Goal: Transaction & Acquisition: Obtain resource

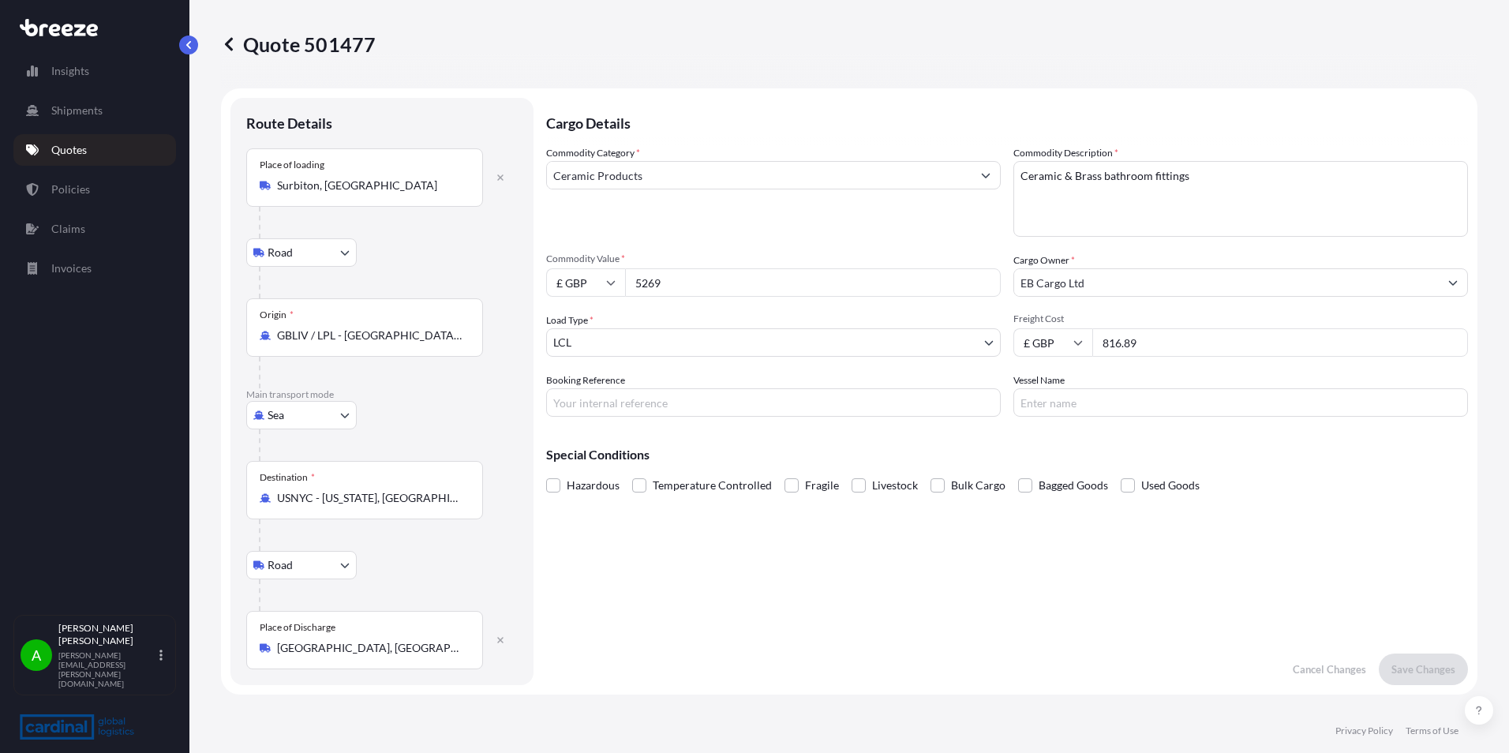
select select "Road"
select select "Sea"
select select "Road"
select select "1"
click at [76, 151] on p "Quotes" at bounding box center [69, 150] width 36 height 16
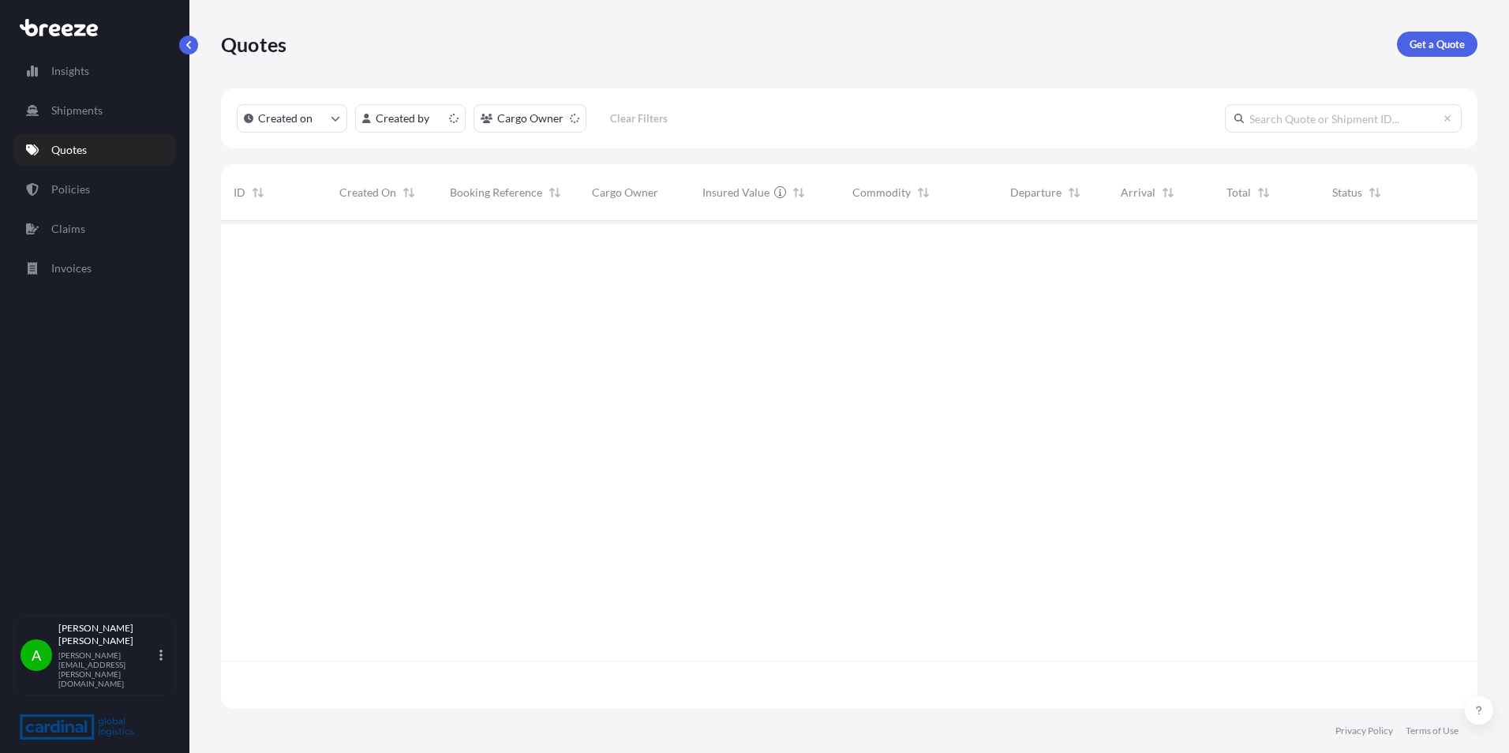
scroll to position [485, 1245]
click at [1433, 43] on p "Get a Quote" at bounding box center [1437, 44] width 55 height 16
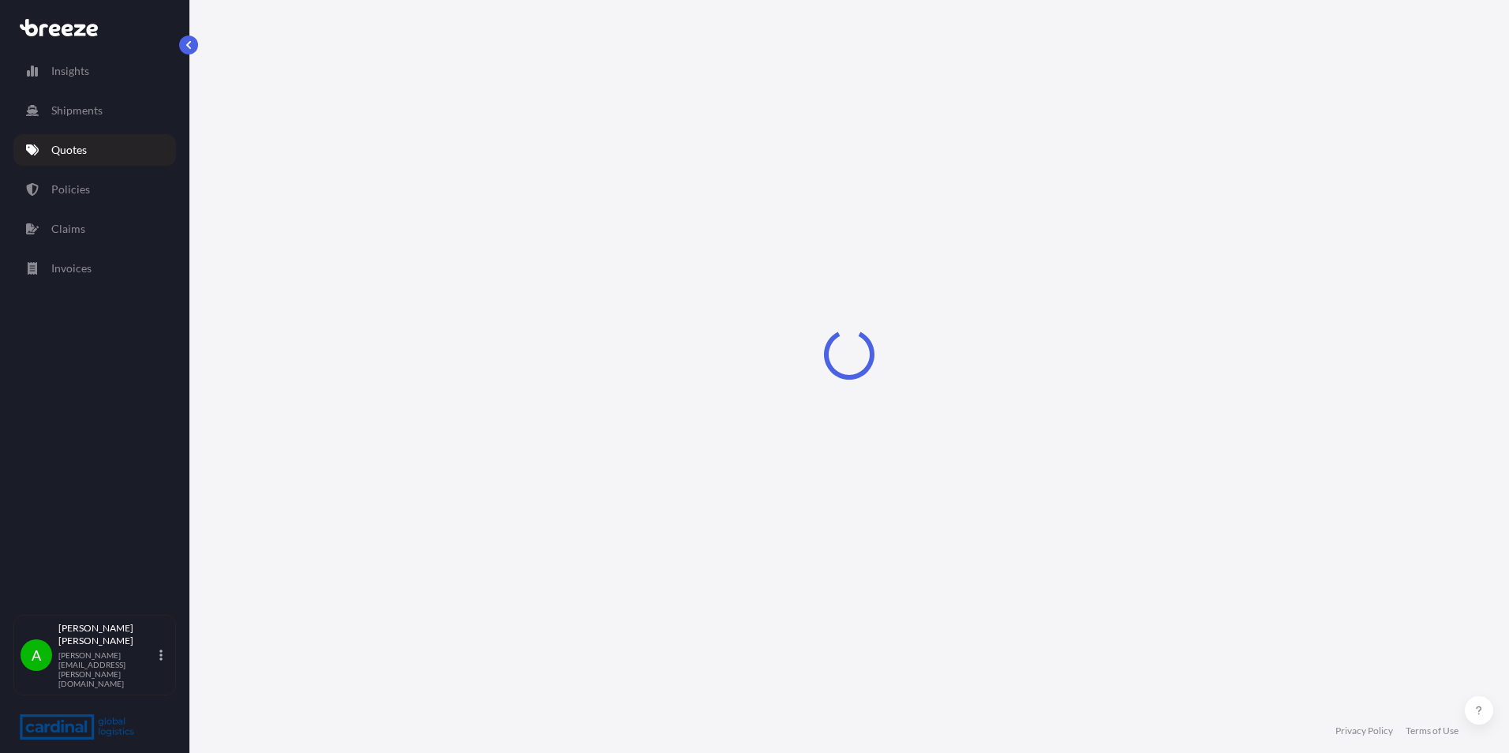
select select "Sea"
select select "1"
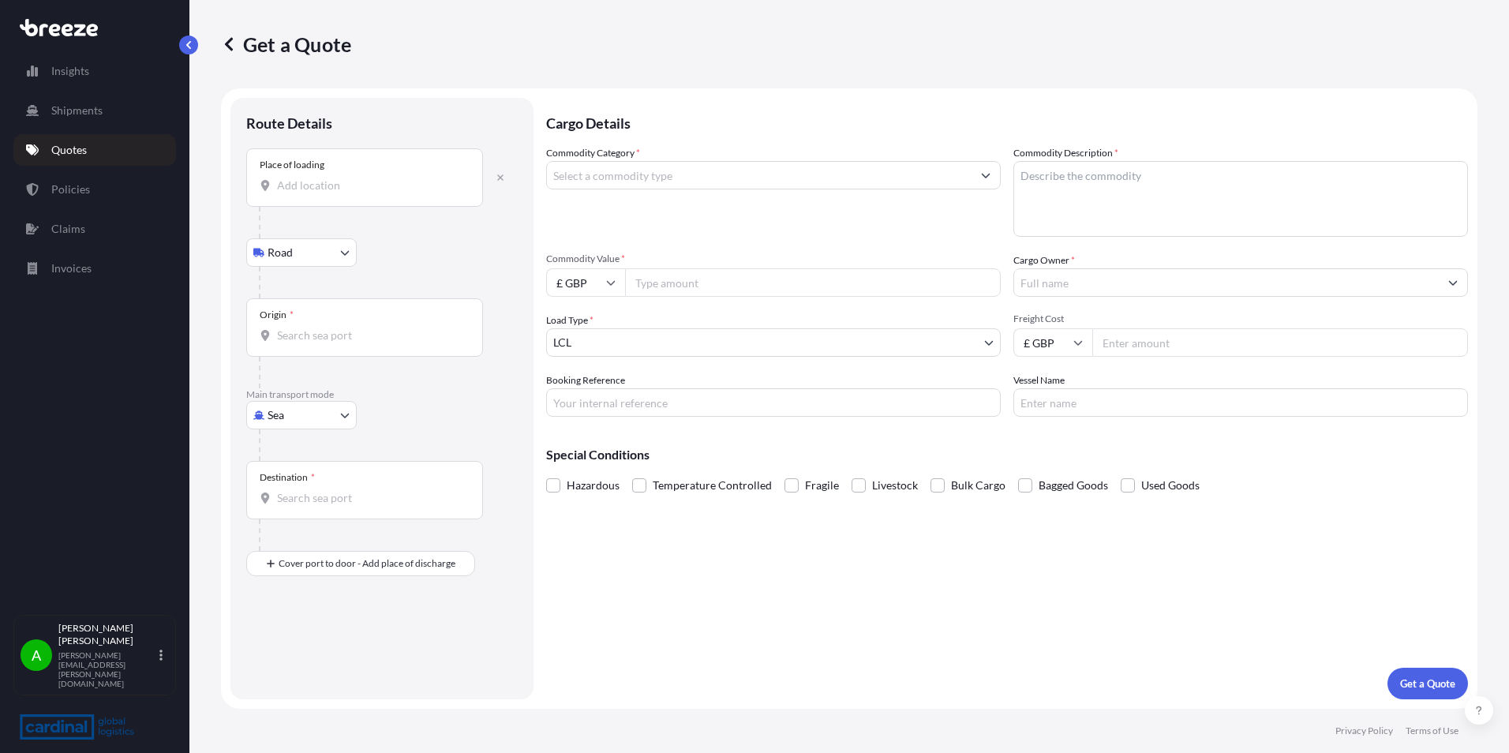
click at [330, 194] on div "Place of loading" at bounding box center [364, 177] width 237 height 58
click at [330, 193] on input "Place of loading" at bounding box center [370, 186] width 186 height 16
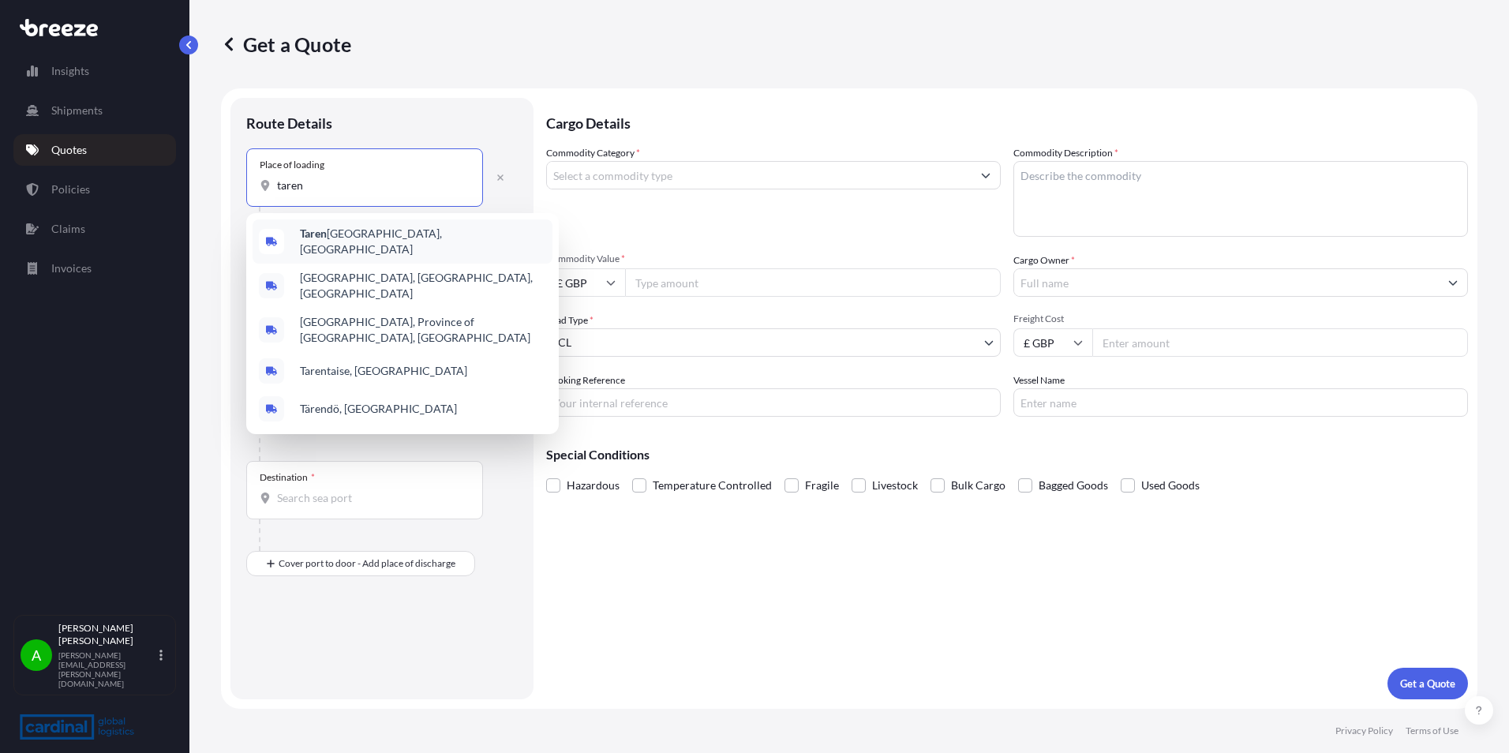
click at [357, 235] on span "[GEOGRAPHIC_DATA], [GEOGRAPHIC_DATA]" at bounding box center [423, 242] width 246 height 32
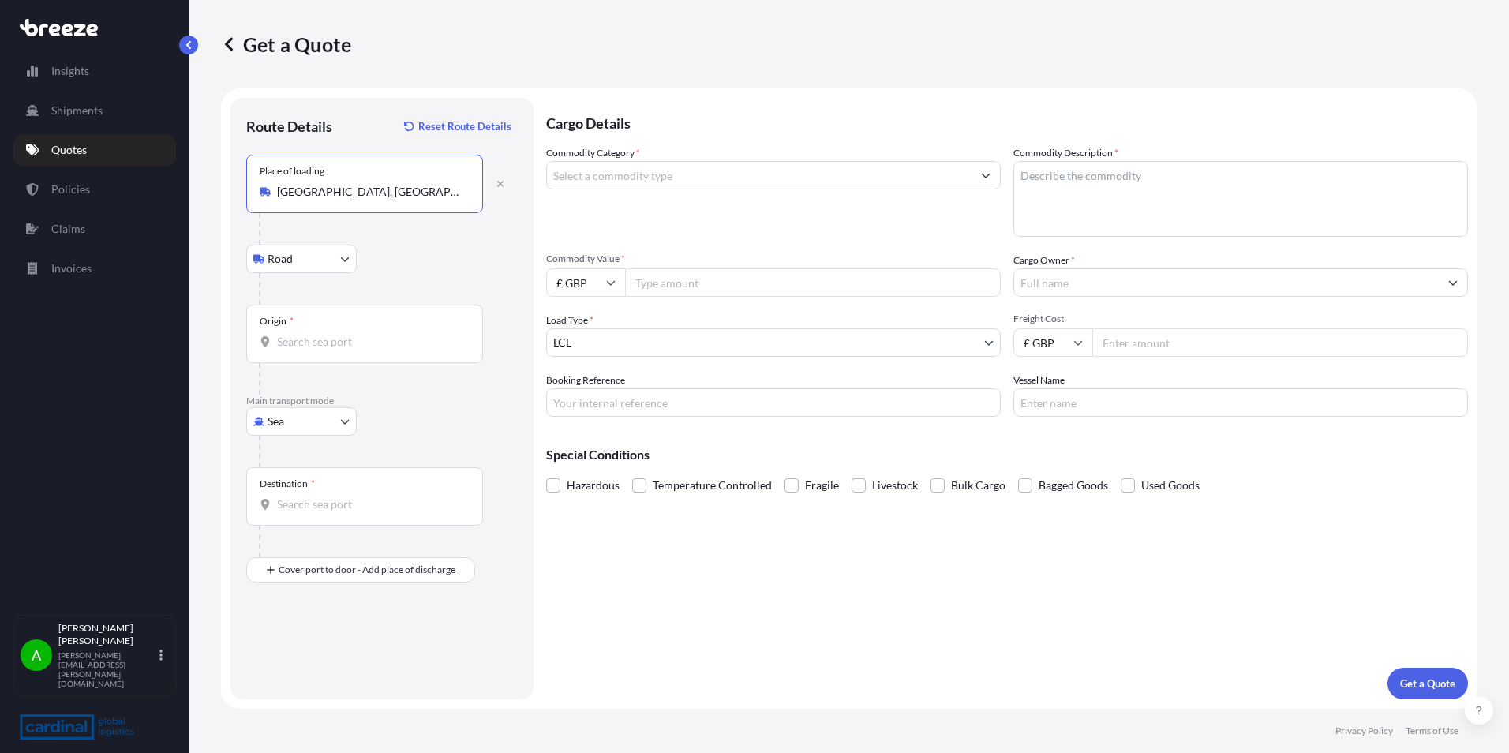
type input "[GEOGRAPHIC_DATA], [GEOGRAPHIC_DATA]"
click at [327, 338] on input "Origin *" at bounding box center [370, 342] width 186 height 16
type input "AUSYD - [GEOGRAPHIC_DATA], [GEOGRAPHIC_DATA]"
click at [324, 496] on div "Destination *" at bounding box center [364, 496] width 237 height 58
click at [324, 496] on input "Destination *" at bounding box center [370, 504] width 186 height 16
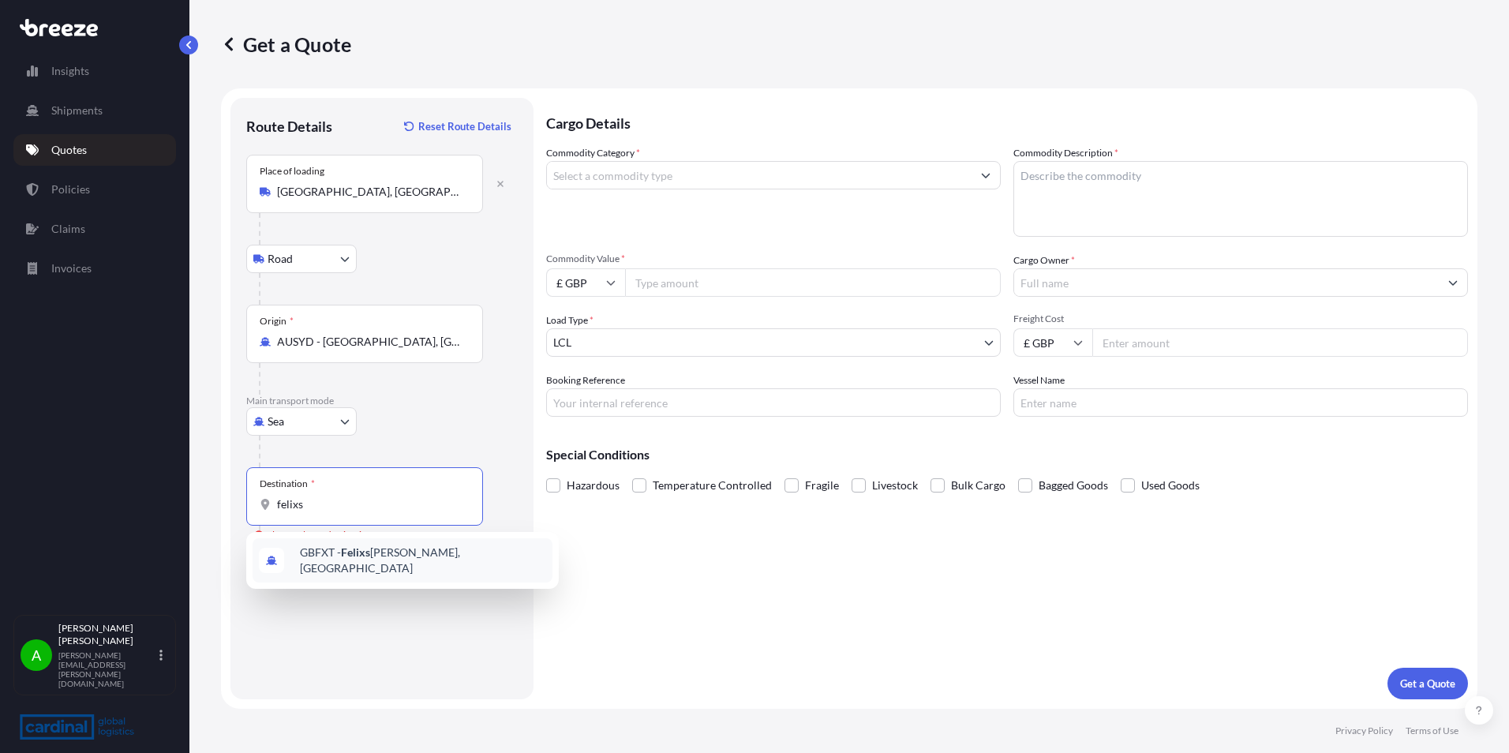
click at [399, 567] on div "GBFXT - Felixs [PERSON_NAME], [GEOGRAPHIC_DATA]" at bounding box center [403, 560] width 300 height 44
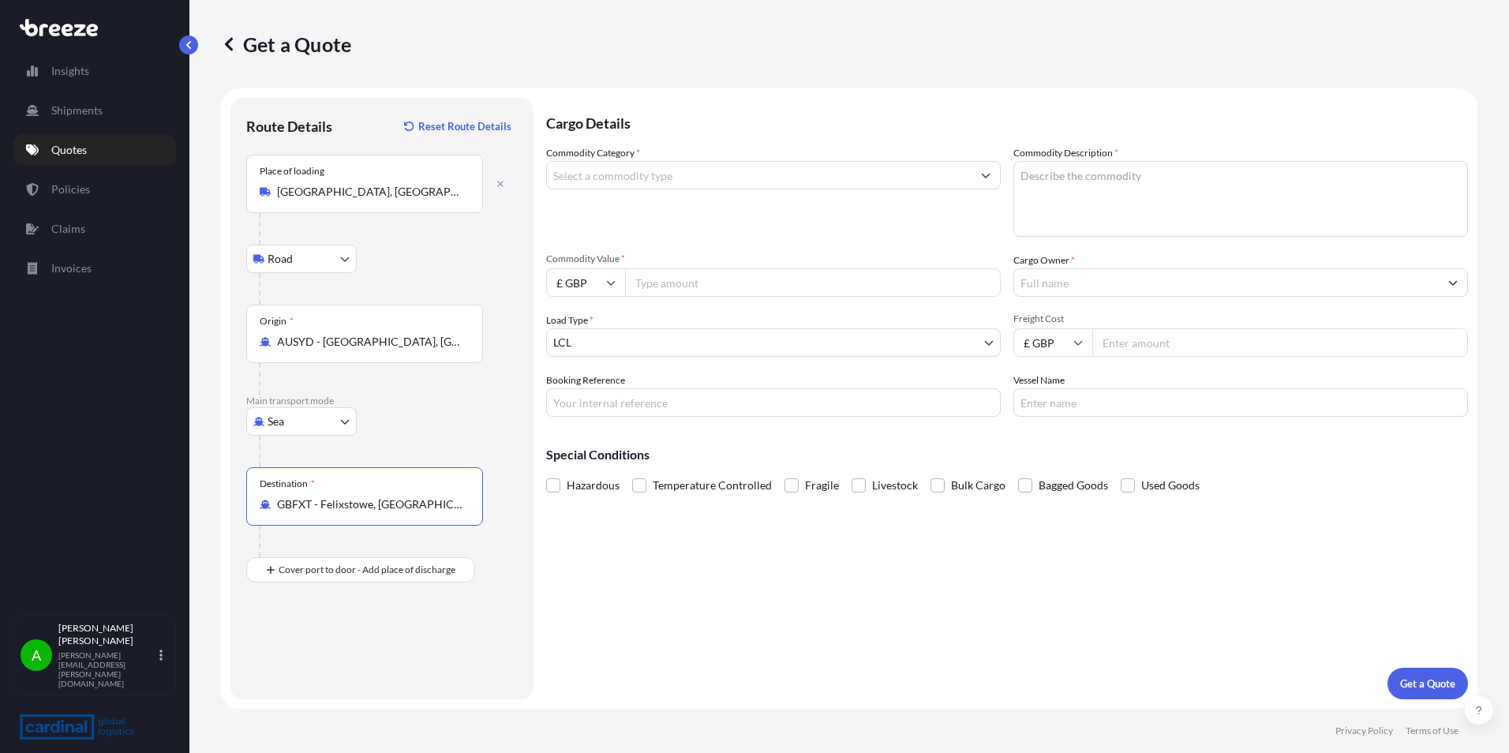
type input "GBFXT - Felixstowe, [GEOGRAPHIC_DATA]"
click at [407, 622] on div "Route Details Reset Route Details Place of loading [GEOGRAPHIC_DATA], [GEOGRAPH…" at bounding box center [382, 399] width 272 height 570
click at [333, 661] on input "Place of Discharge" at bounding box center [370, 654] width 186 height 16
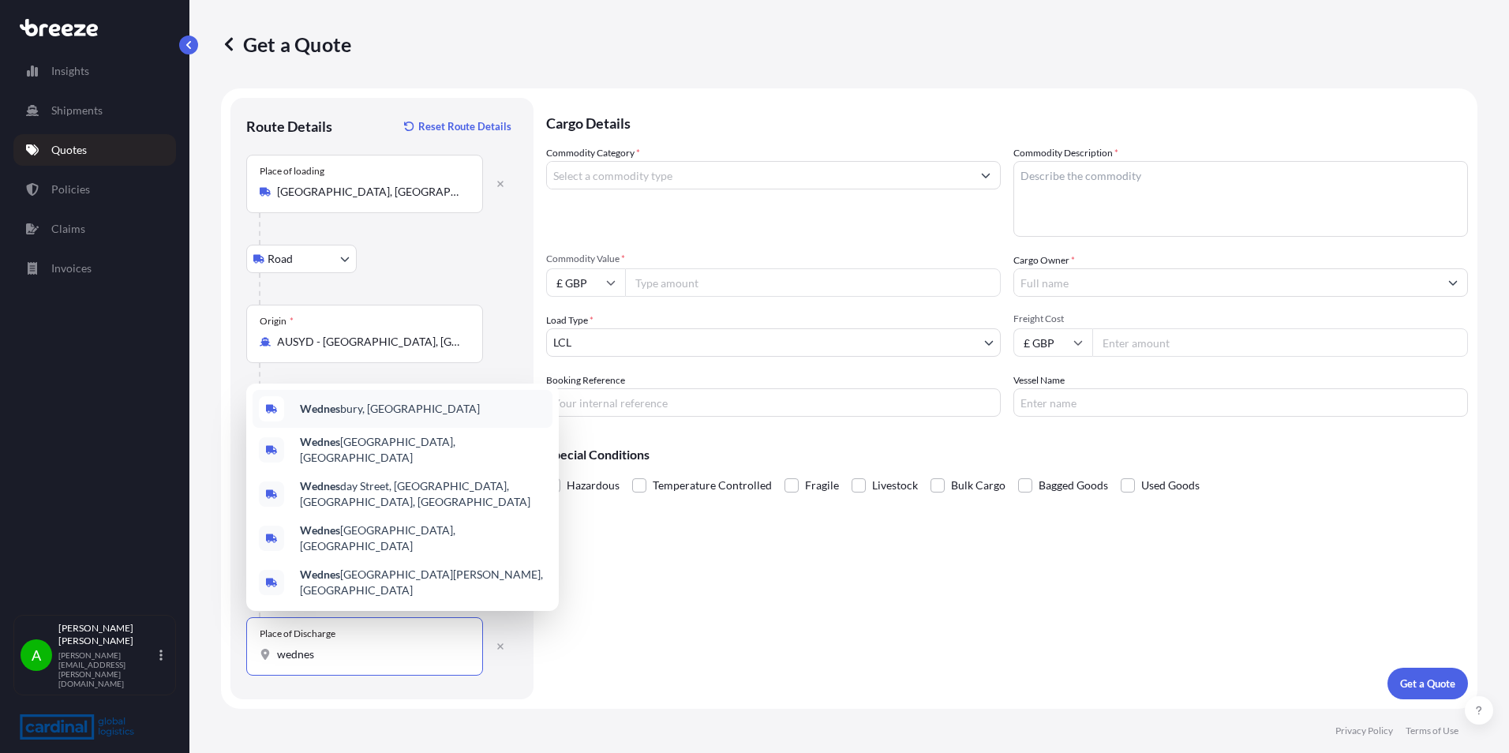
click at [376, 417] on span "Wednes bury, [GEOGRAPHIC_DATA]" at bounding box center [390, 409] width 180 height 16
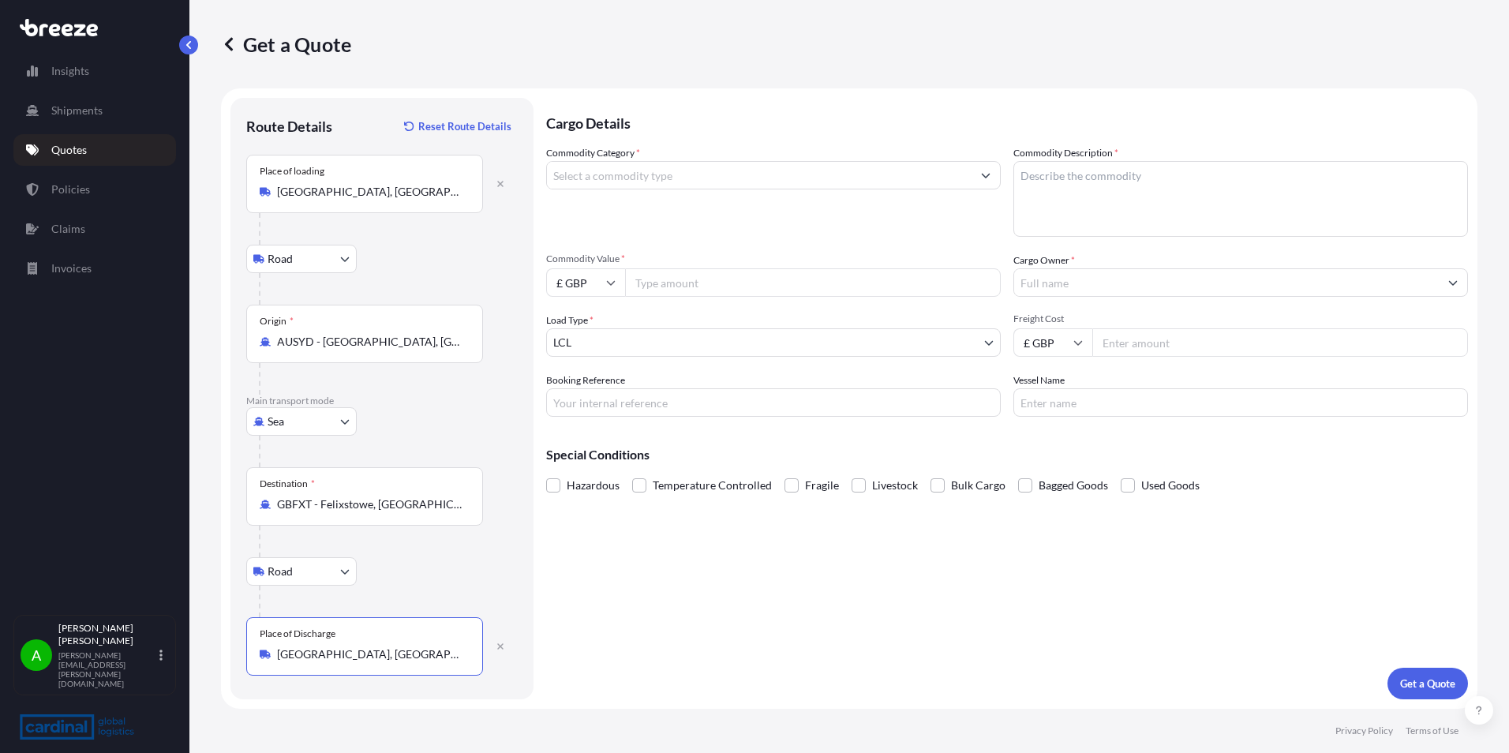
type input "[GEOGRAPHIC_DATA], [GEOGRAPHIC_DATA]"
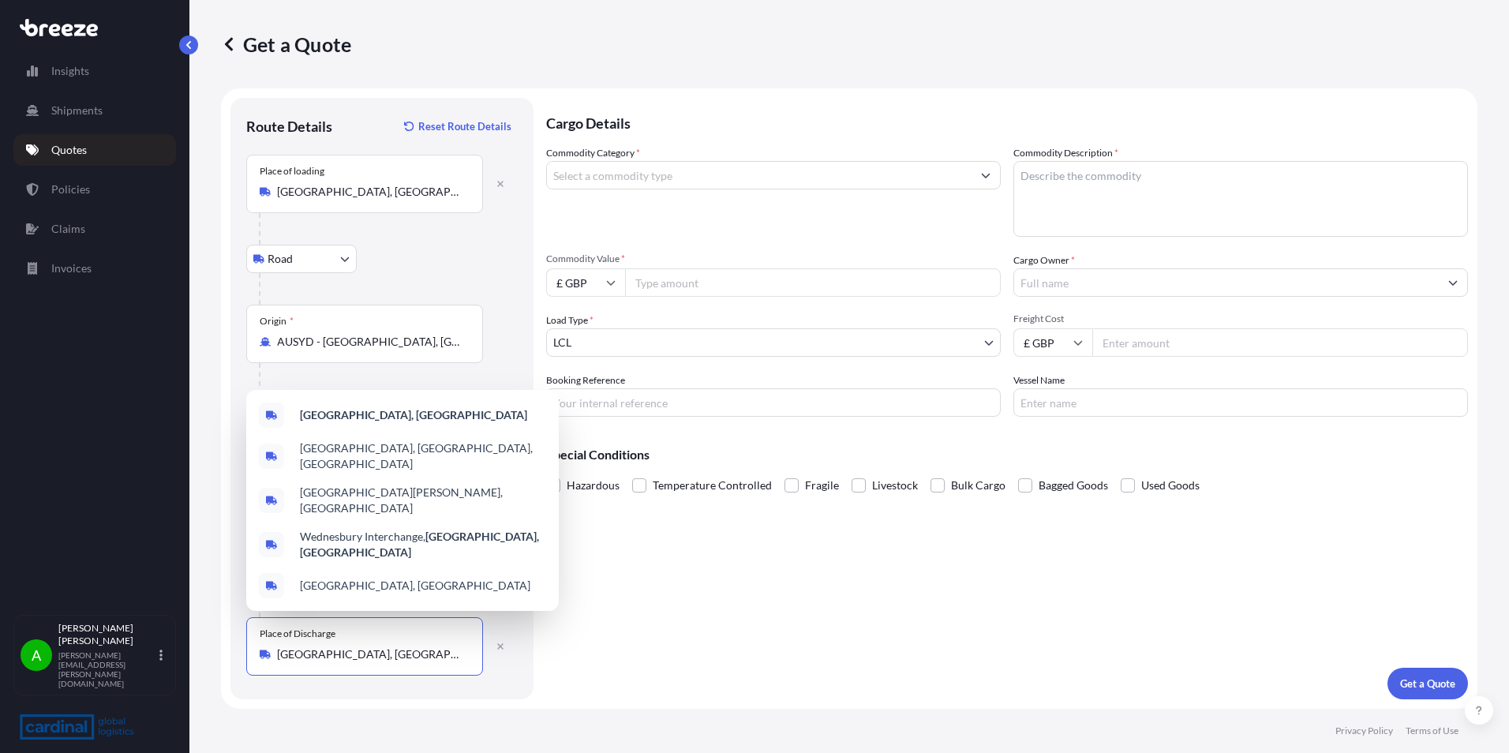
click at [627, 174] on input "Commodity Category *" at bounding box center [759, 175] width 425 height 28
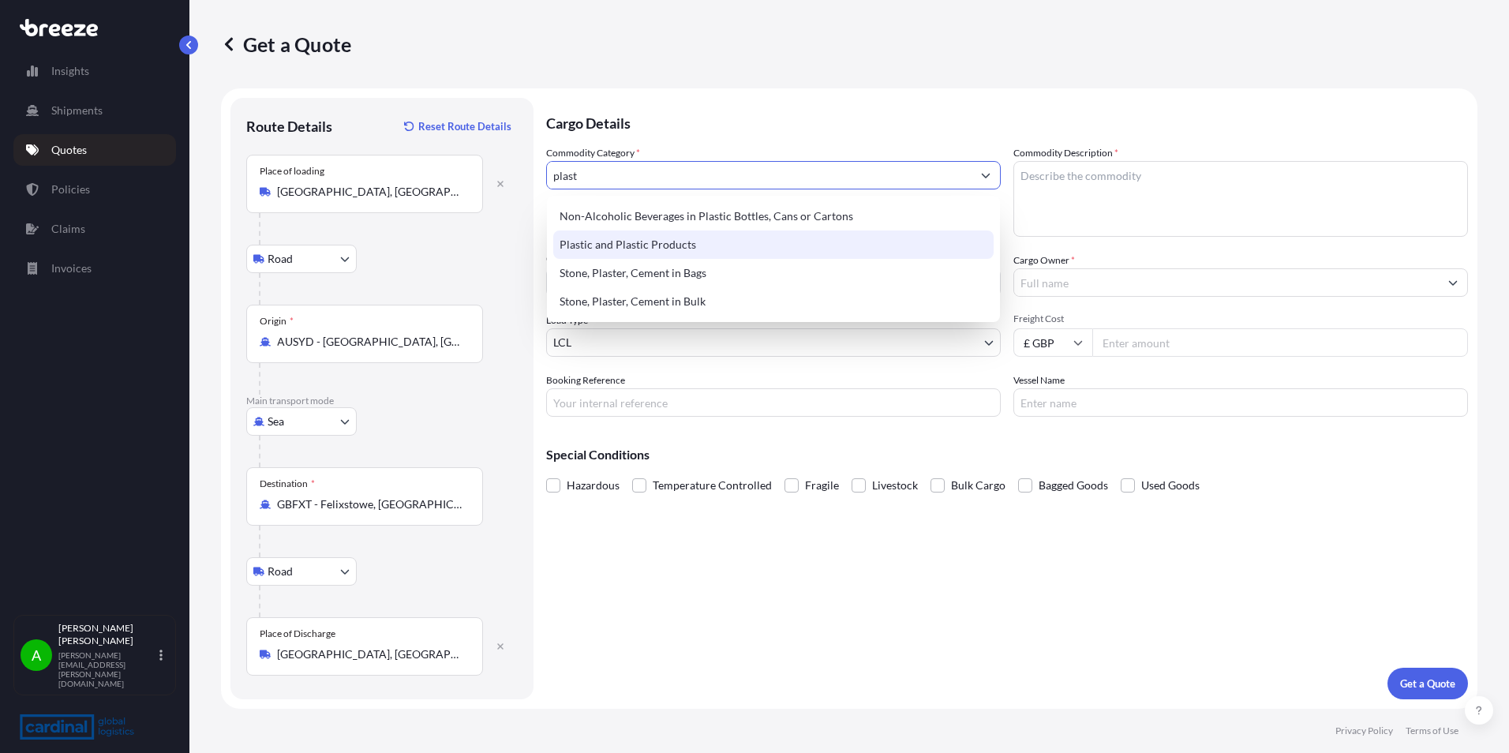
click at [661, 249] on div "Plastic and Plastic Products" at bounding box center [773, 244] width 440 height 28
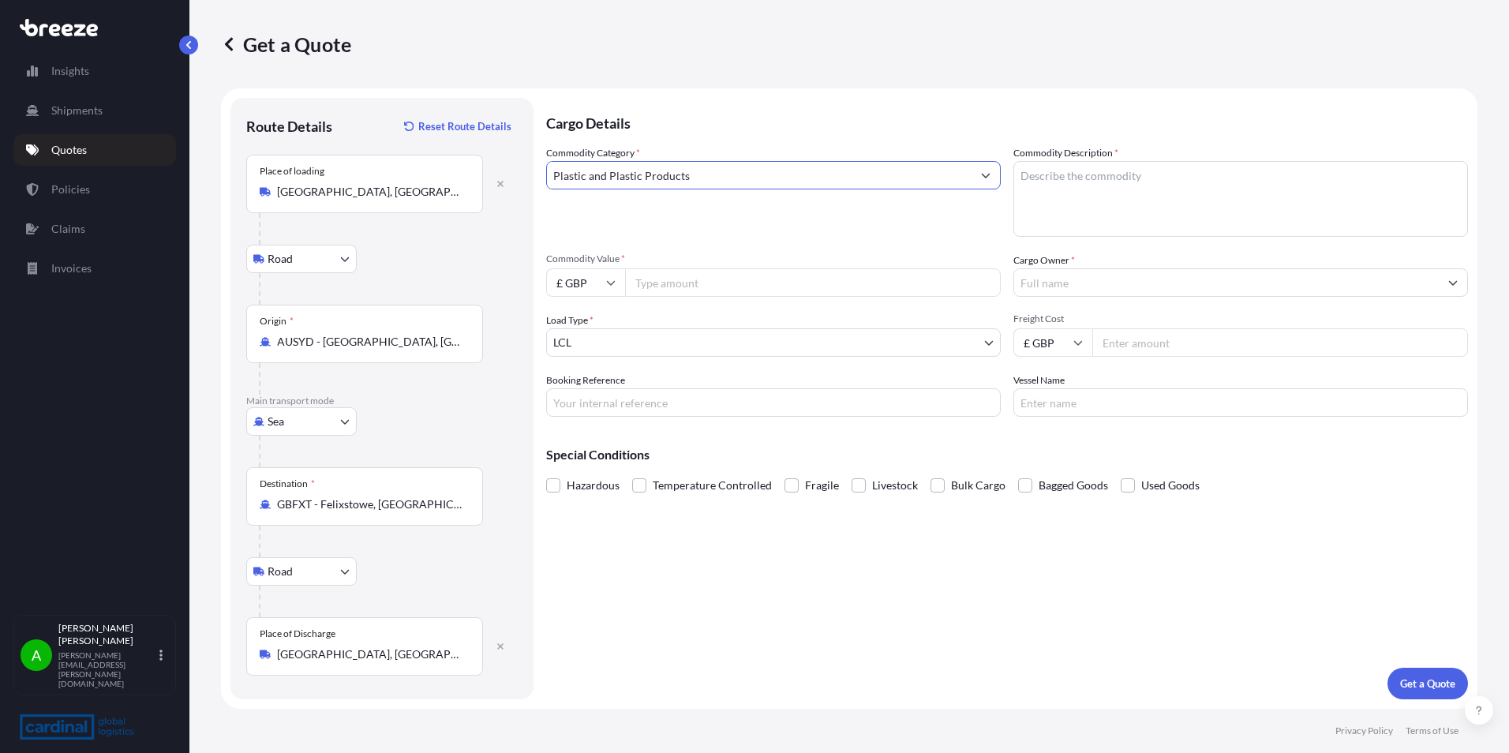
type input "Plastic and Plastic Products"
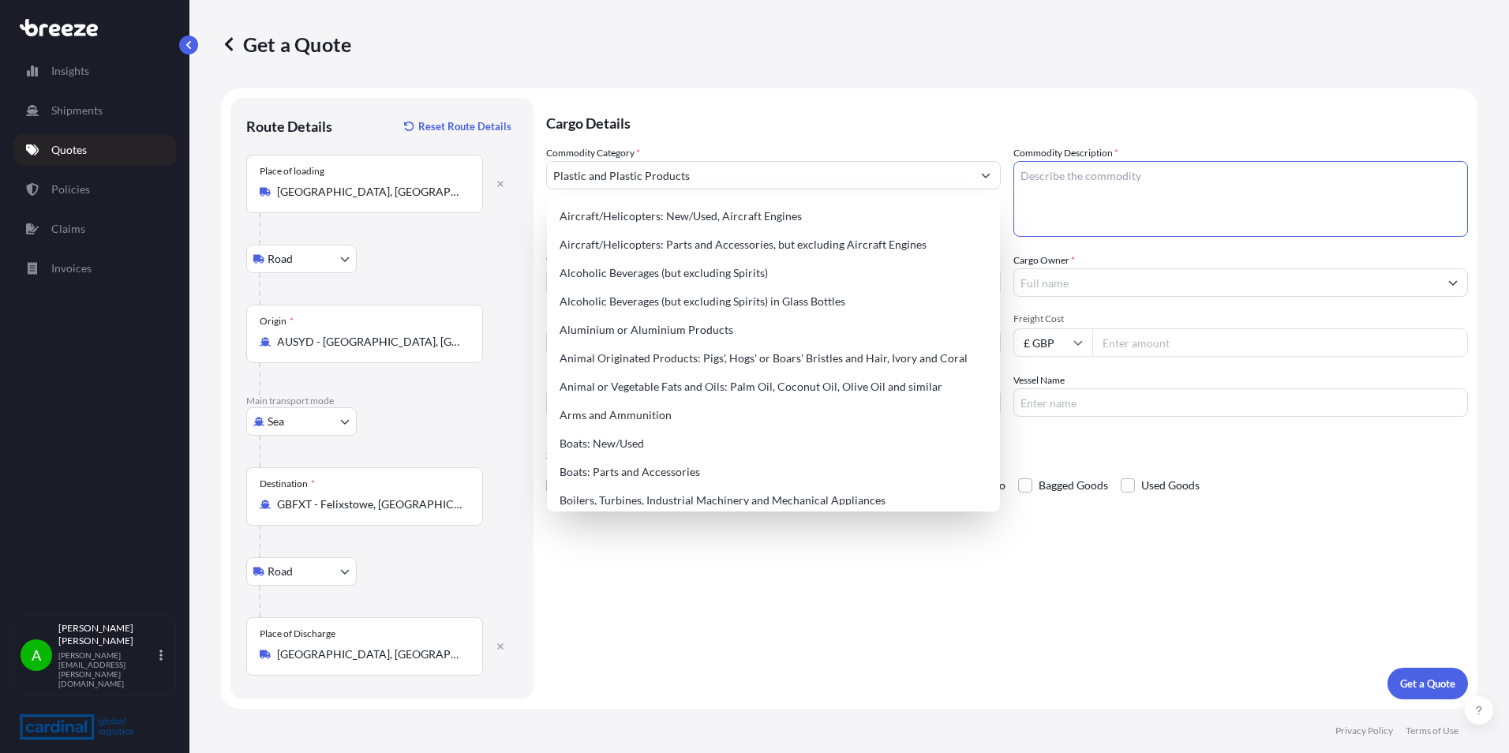
click at [1056, 183] on textarea "Commodity Description *" at bounding box center [1240, 199] width 455 height 76
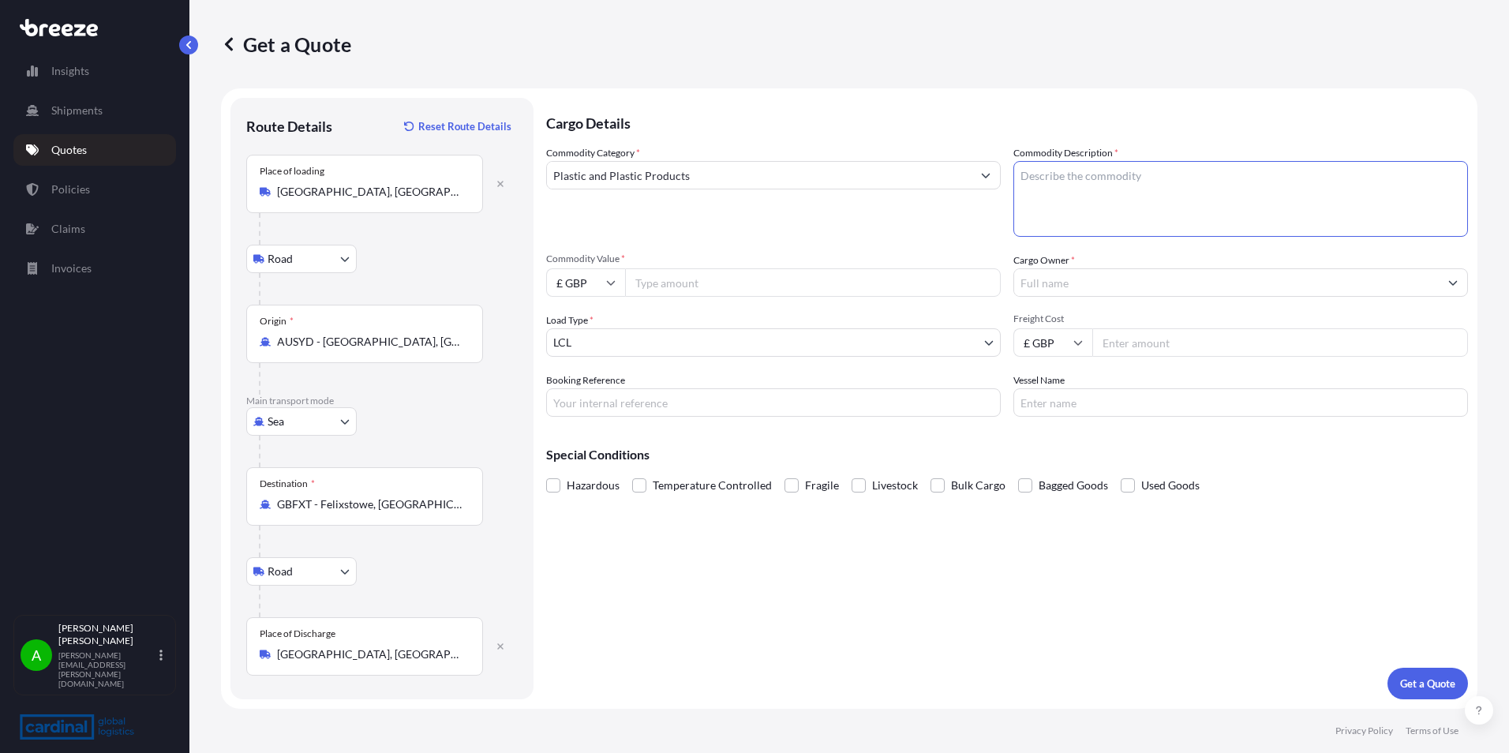
paste textarea "Basically plastic moulded shapes."
type textarea "Basically plastic moulded shapes."
click at [1129, 343] on input "Freight Cost" at bounding box center [1280, 342] width 376 height 28
type input "552.12"
click at [1113, 280] on input "Cargo Owner *" at bounding box center [1226, 282] width 425 height 28
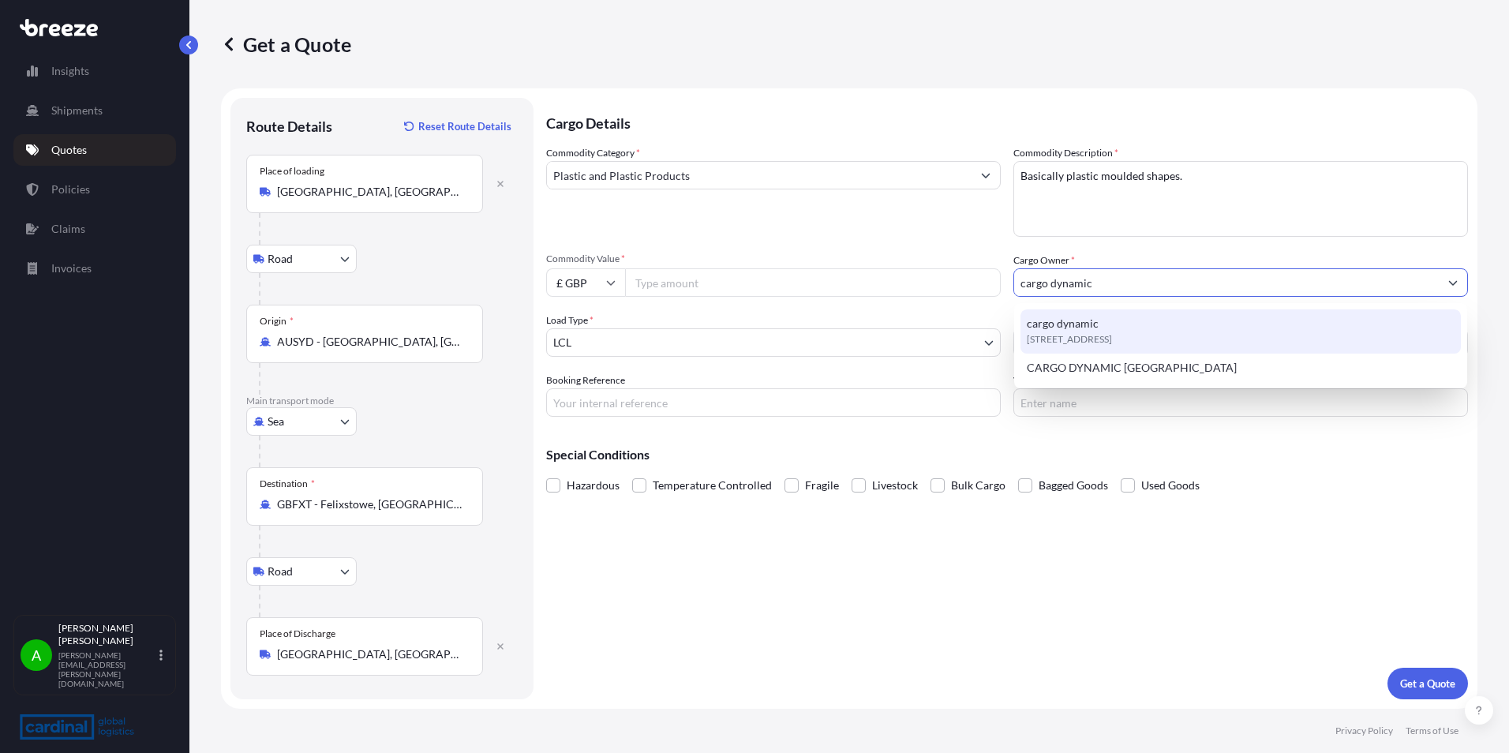
click at [1112, 332] on span "[STREET_ADDRESS]" at bounding box center [1069, 339] width 85 height 16
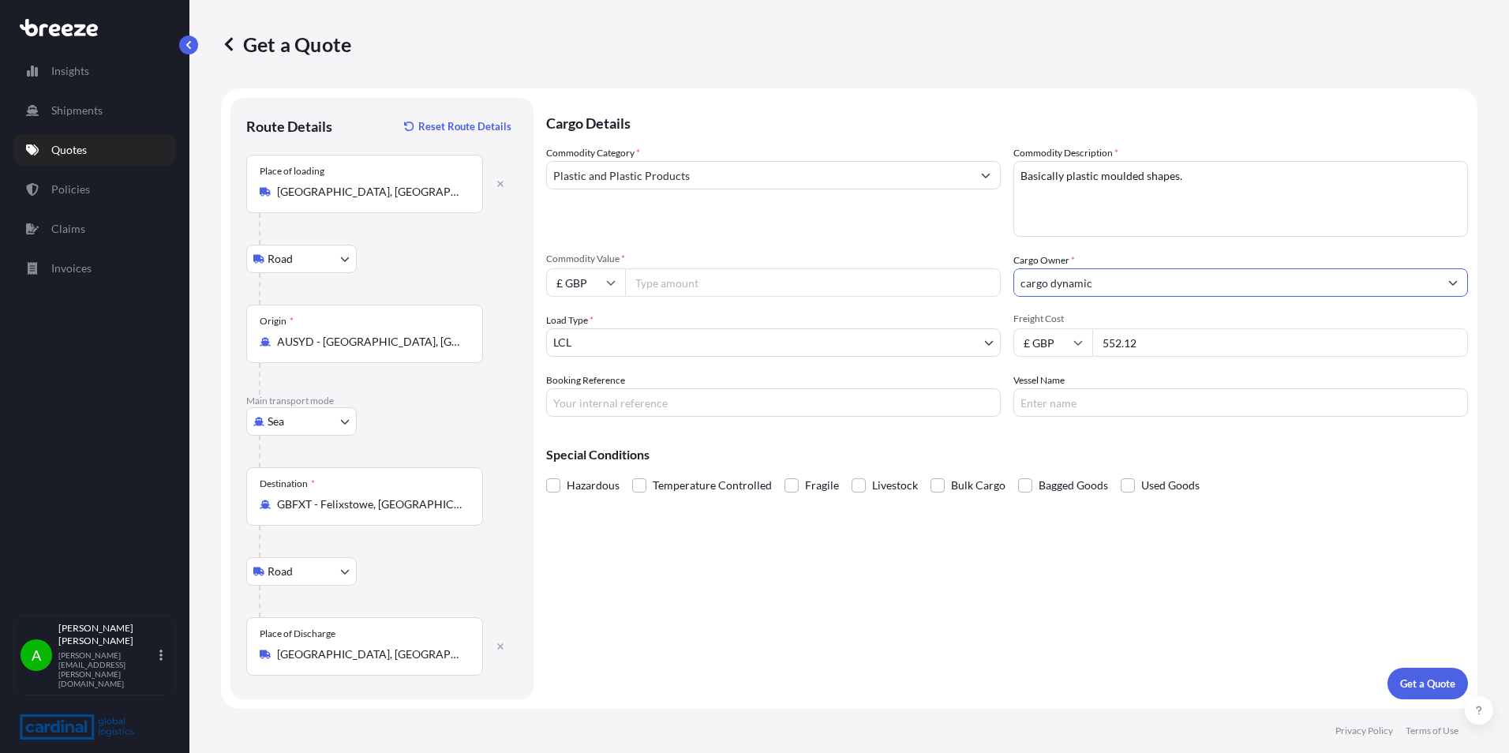
type input "cargo dynamic"
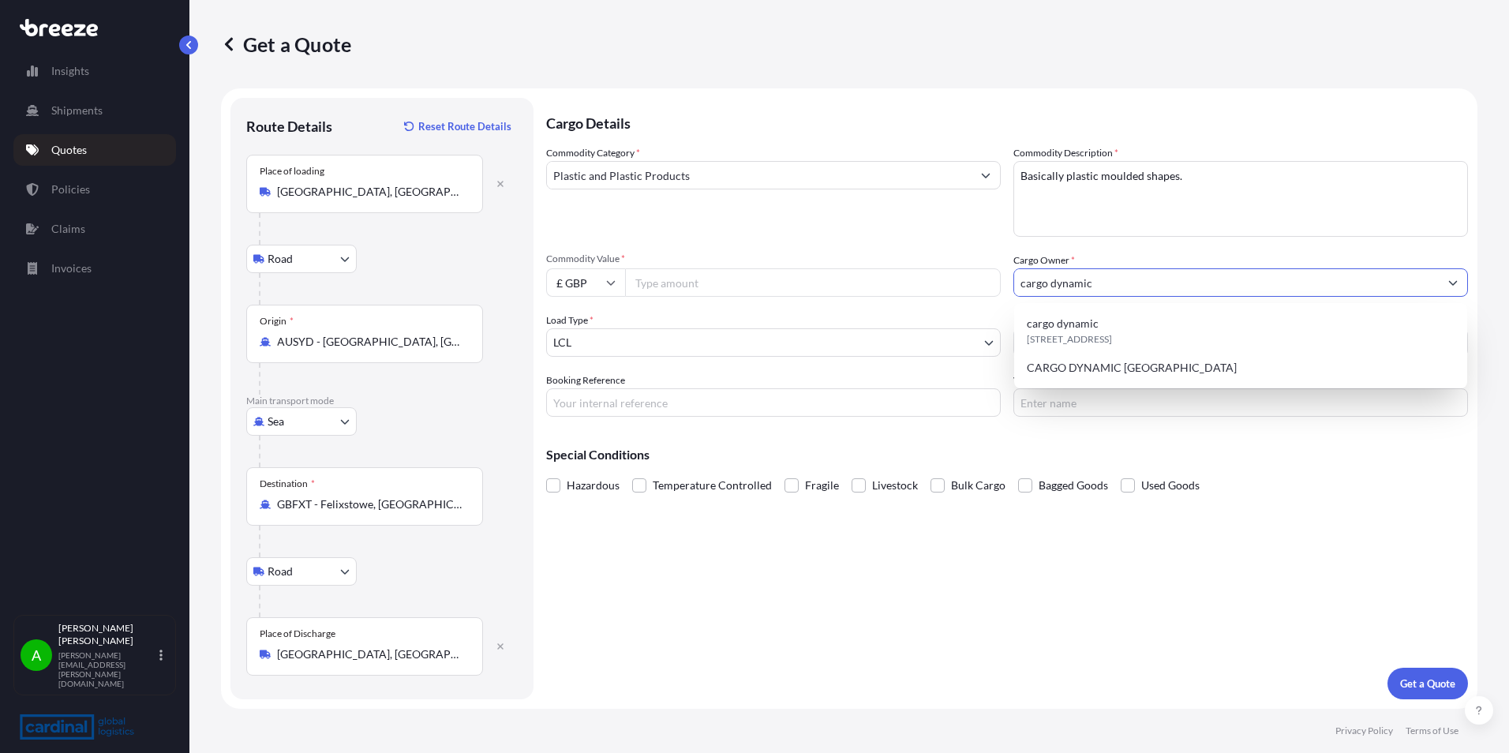
click at [594, 285] on input "£ GBP" at bounding box center [585, 282] width 79 height 28
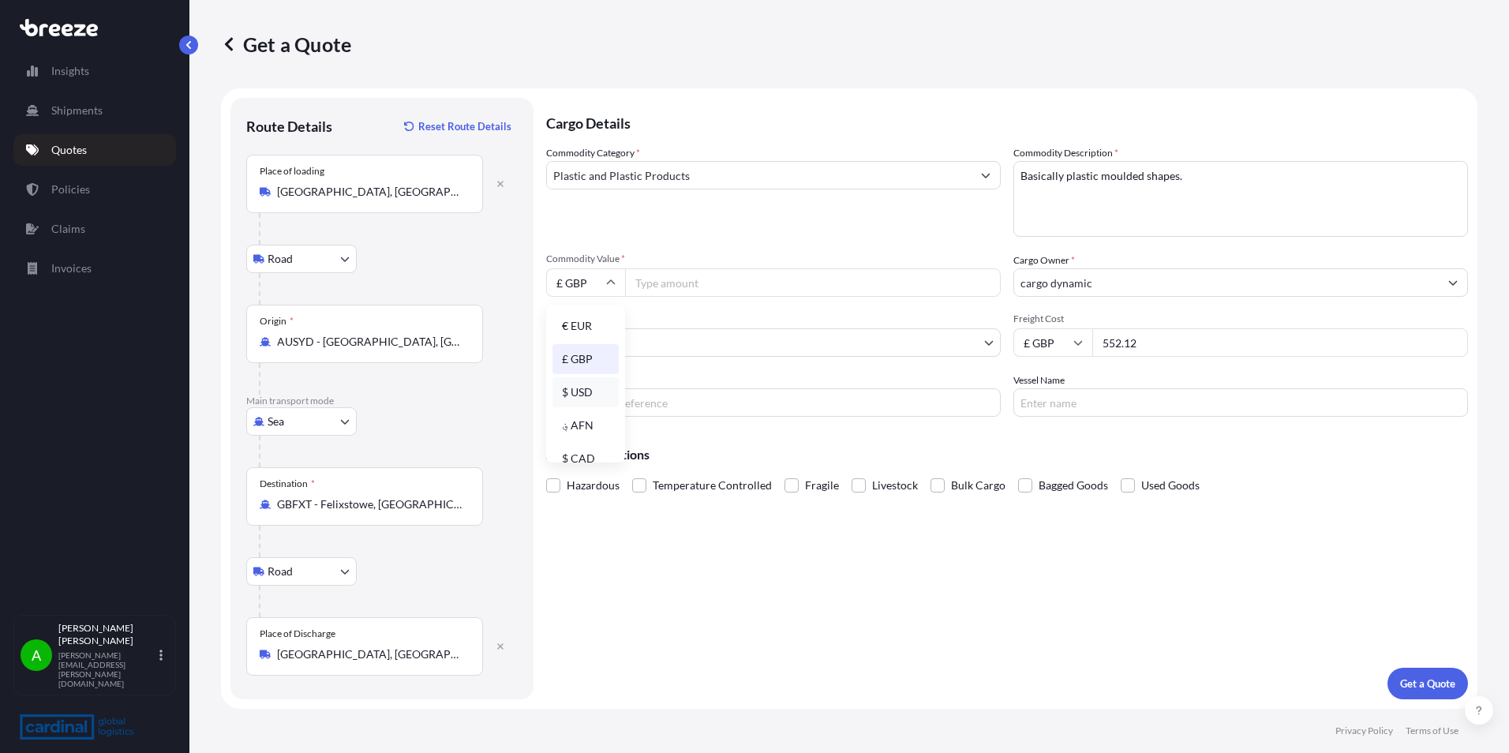
click at [590, 400] on div "$ USD" at bounding box center [585, 392] width 66 height 30
type input "$ USD"
click at [659, 278] on input "Commodity Value *" at bounding box center [813, 282] width 376 height 28
type input "7500"
click at [721, 660] on div "Cargo Details Commodity Category * Plastic and Plastic Products Commodity Descr…" at bounding box center [1007, 398] width 922 height 601
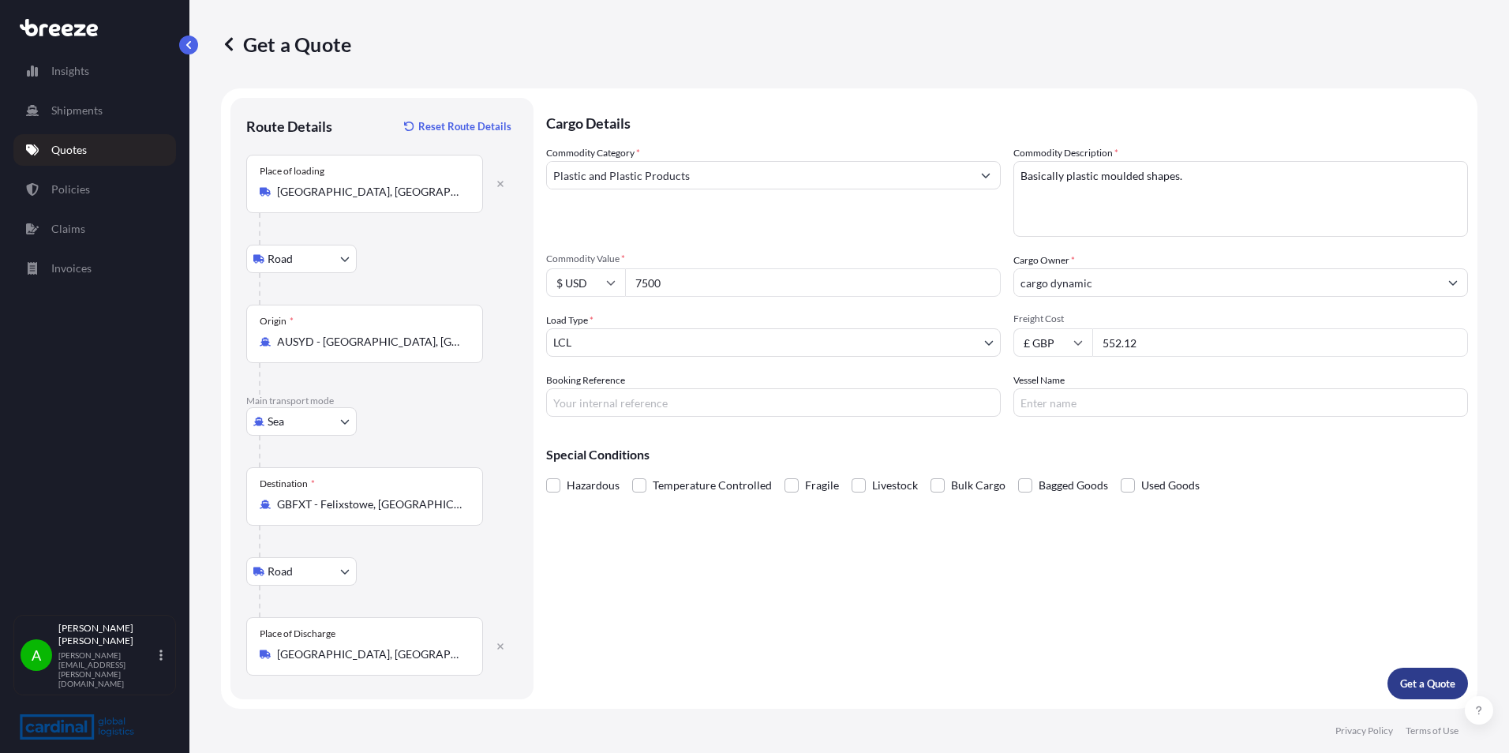
click at [1418, 673] on button "Get a Quote" at bounding box center [1428, 684] width 81 height 32
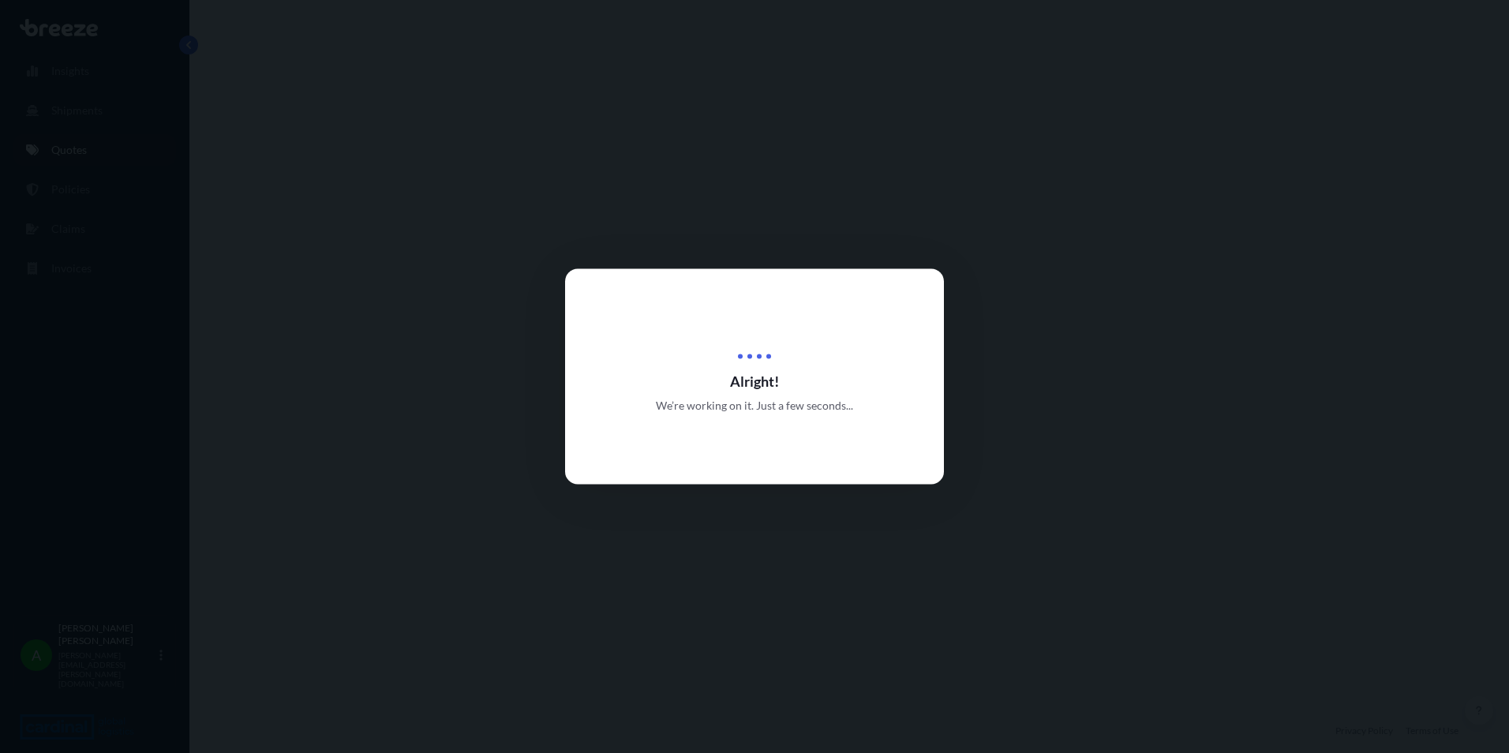
select select "Road"
select select "Sea"
select select "Road"
select select "1"
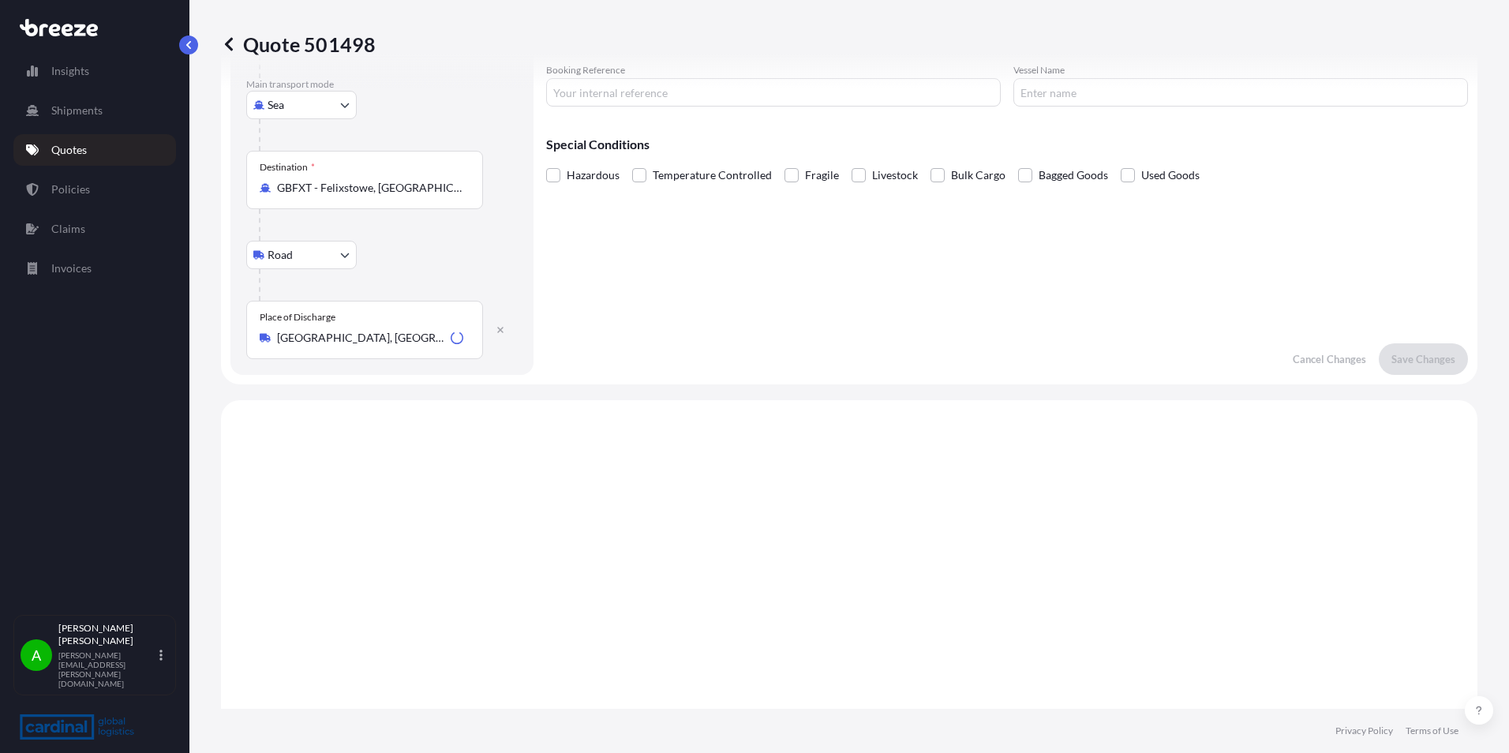
scroll to position [631, 0]
